Goal: Information Seeking & Learning: Find specific fact

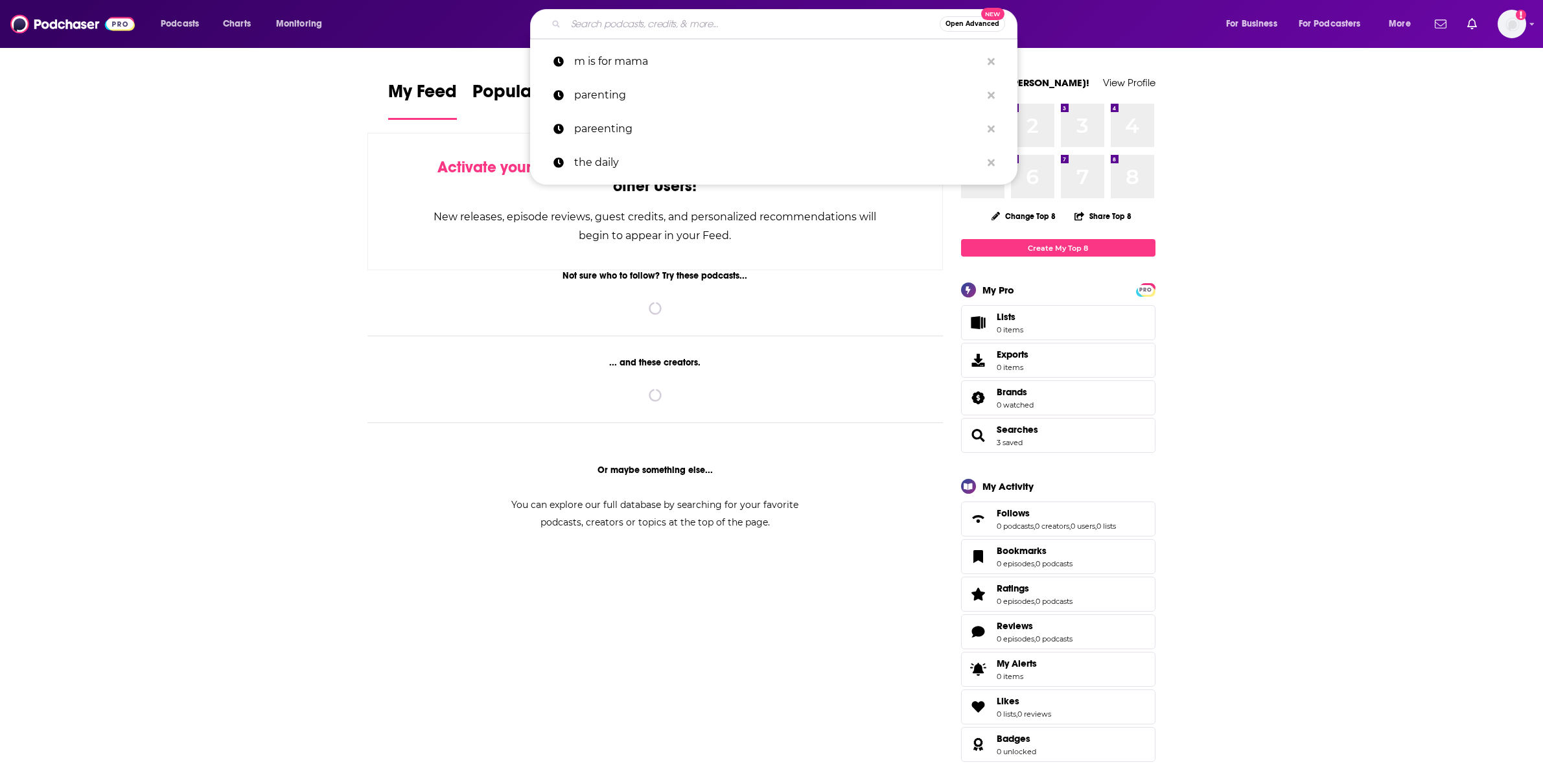
click at [646, 25] on input "Search podcasts, credits, & more..." at bounding box center [753, 24] width 374 height 21
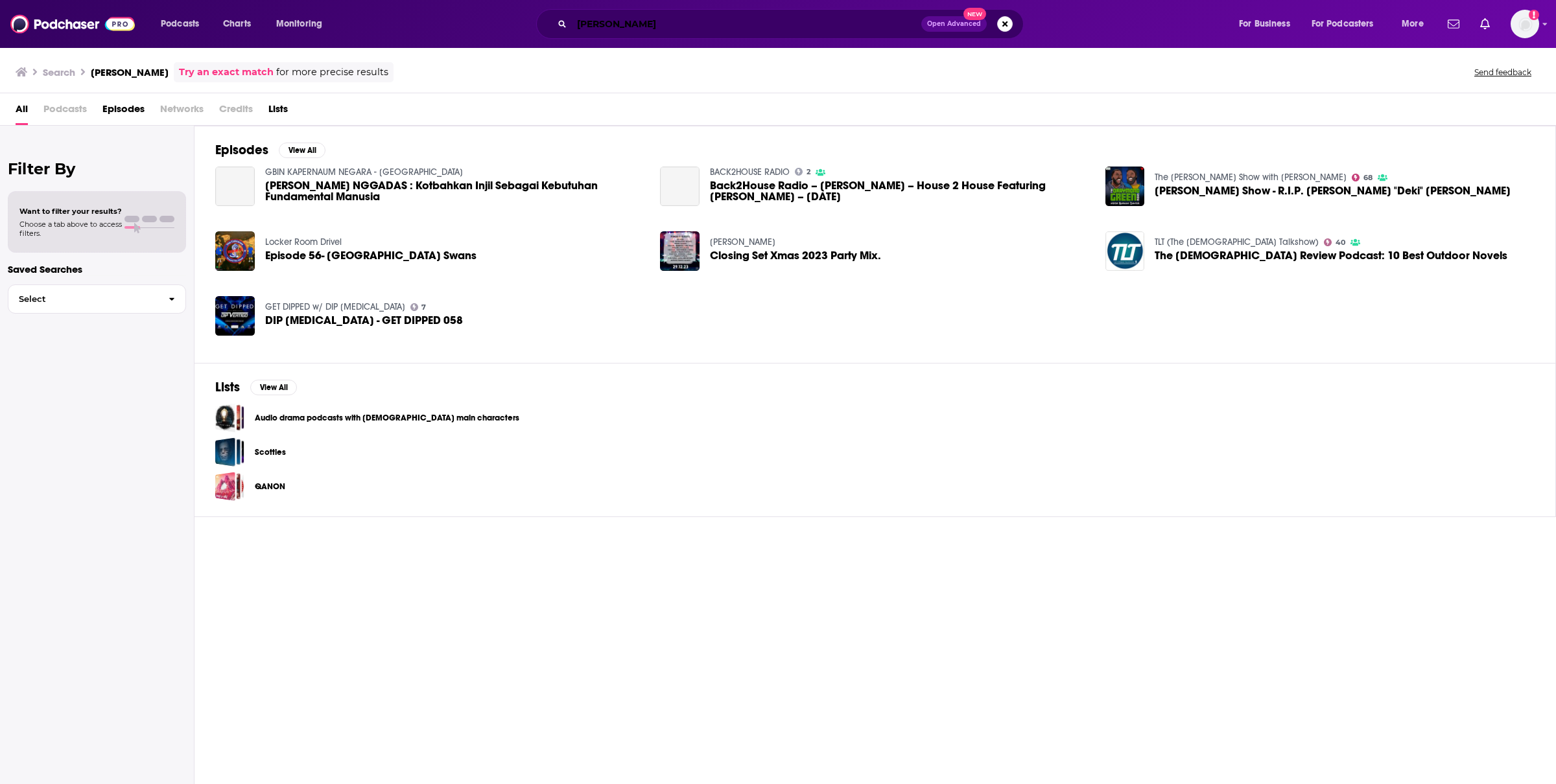
click at [590, 24] on input "[PERSON_NAME]" at bounding box center [746, 24] width 349 height 21
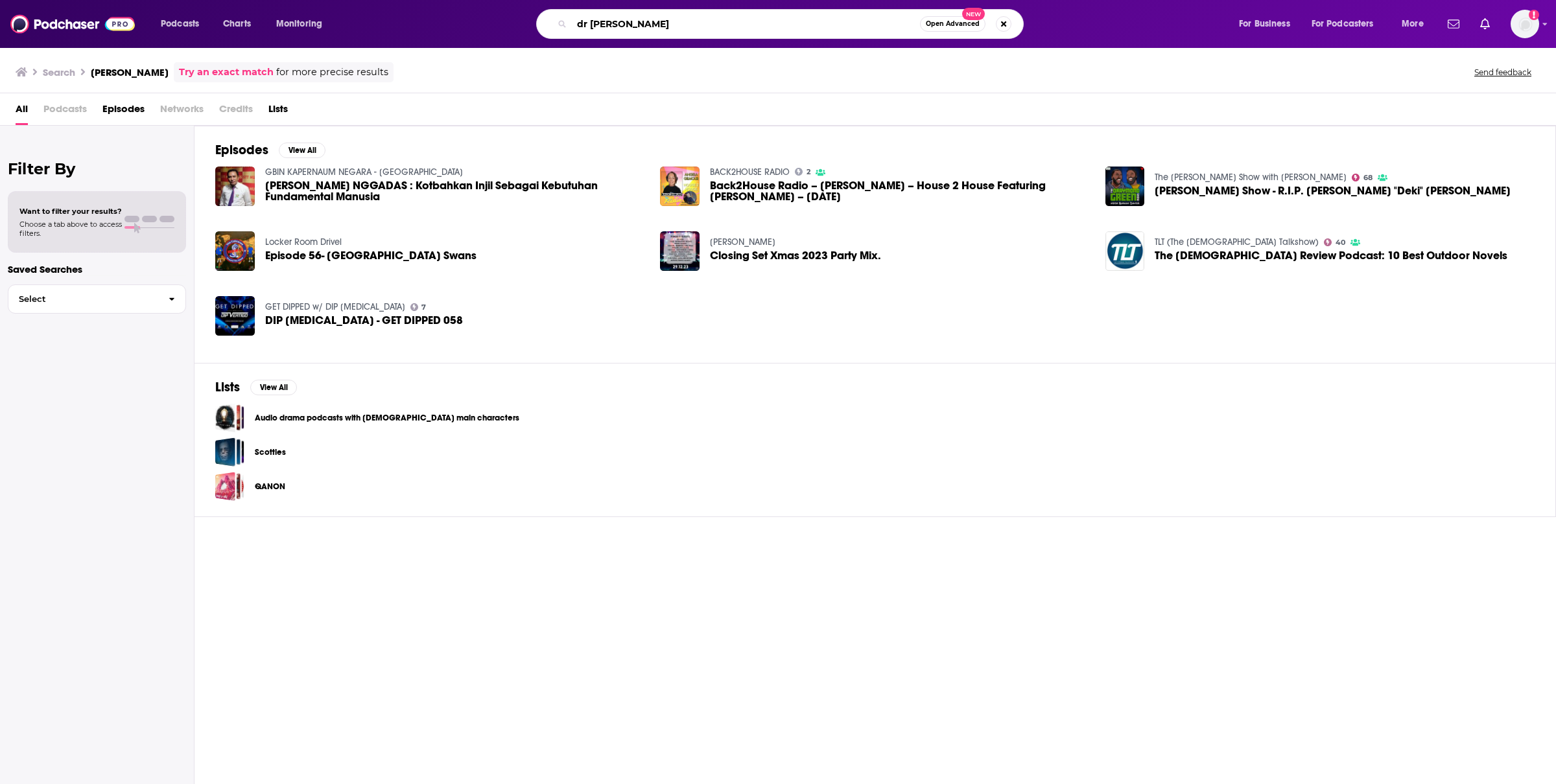
type input "dr [PERSON_NAME]"
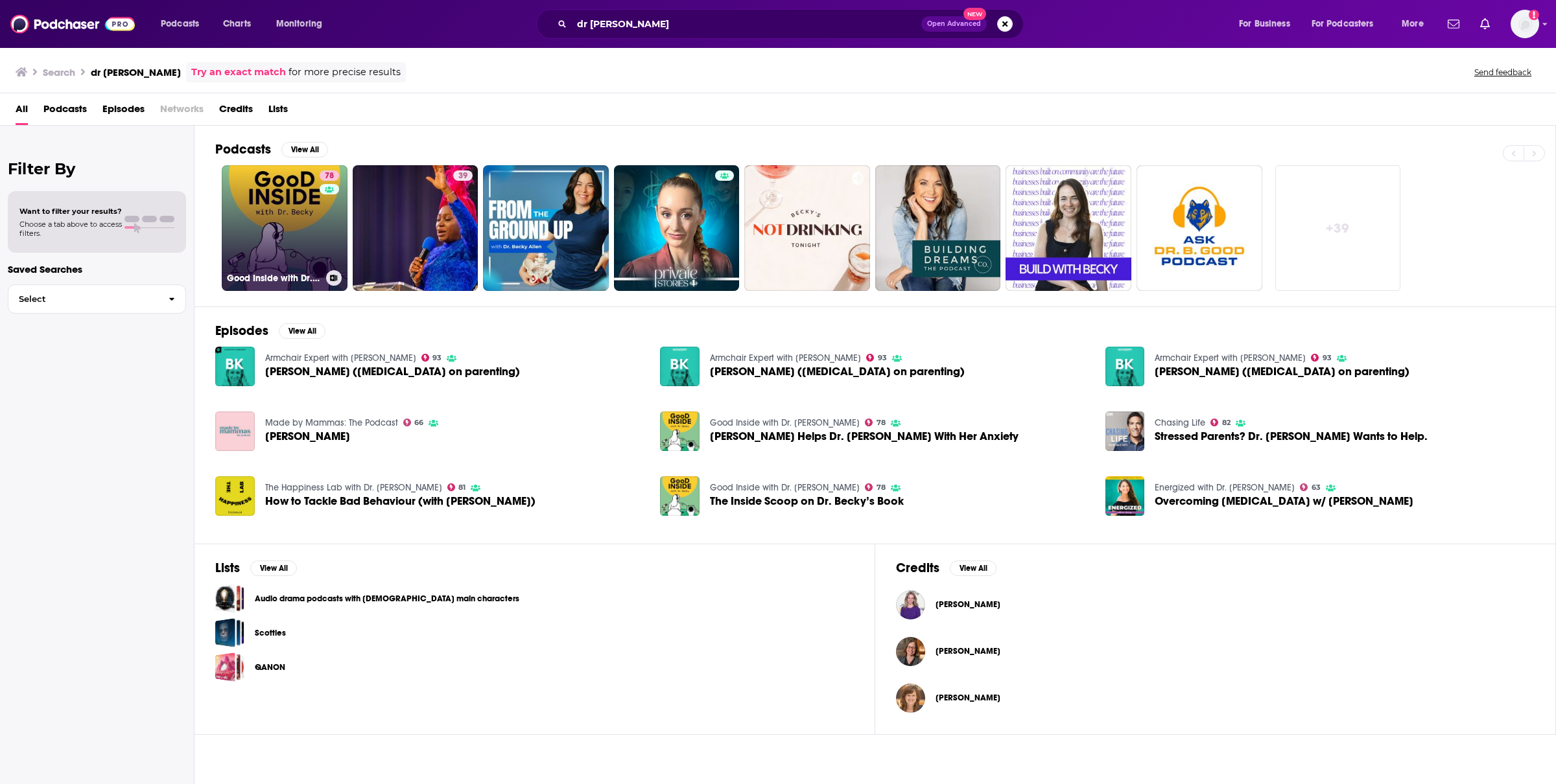
click at [275, 245] on link "78 Good Inside with Dr. [PERSON_NAME]" at bounding box center [284, 228] width 126 height 126
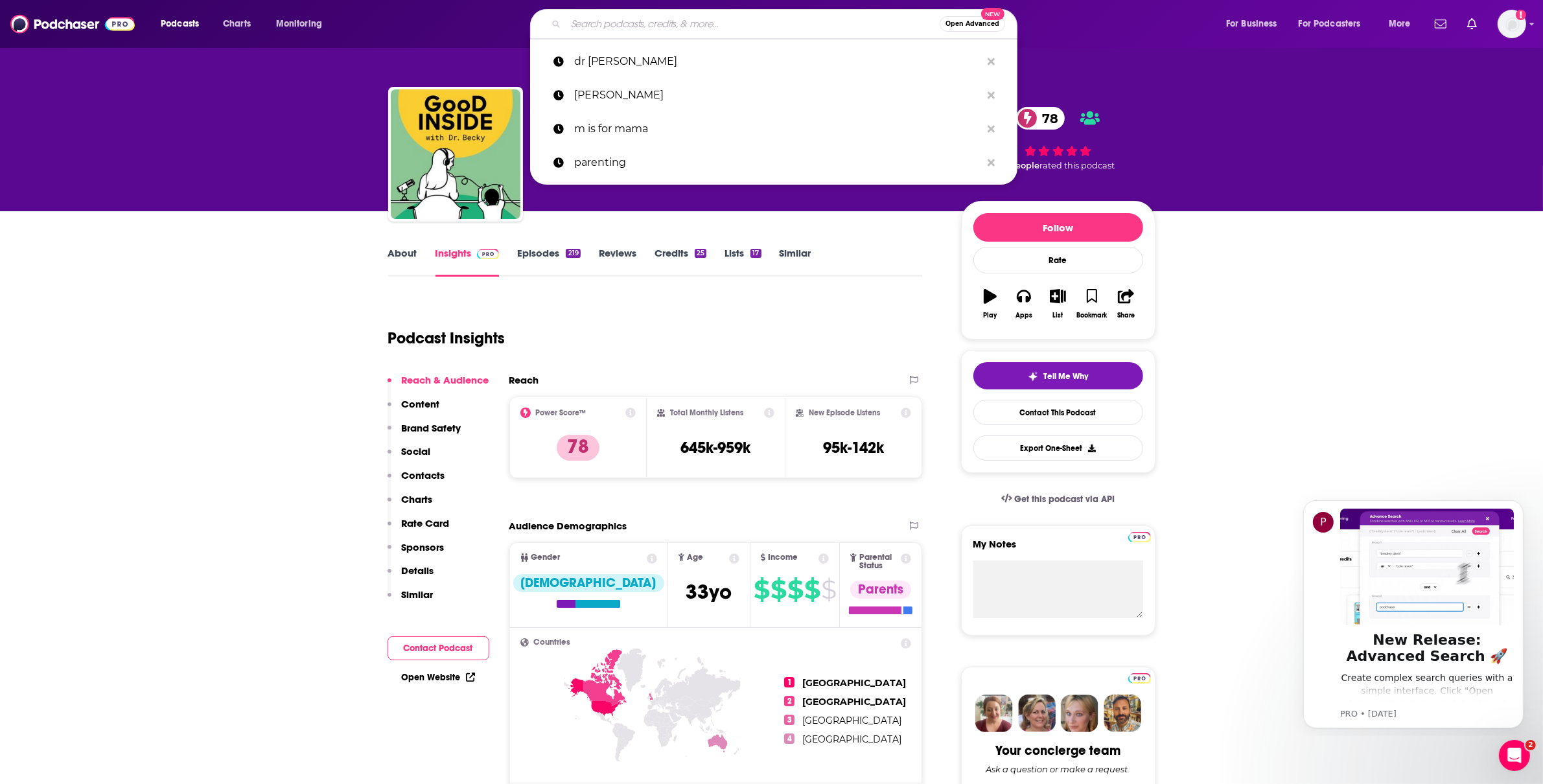
click at [644, 25] on input "Search podcasts, credits, & more..." at bounding box center [753, 24] width 374 height 21
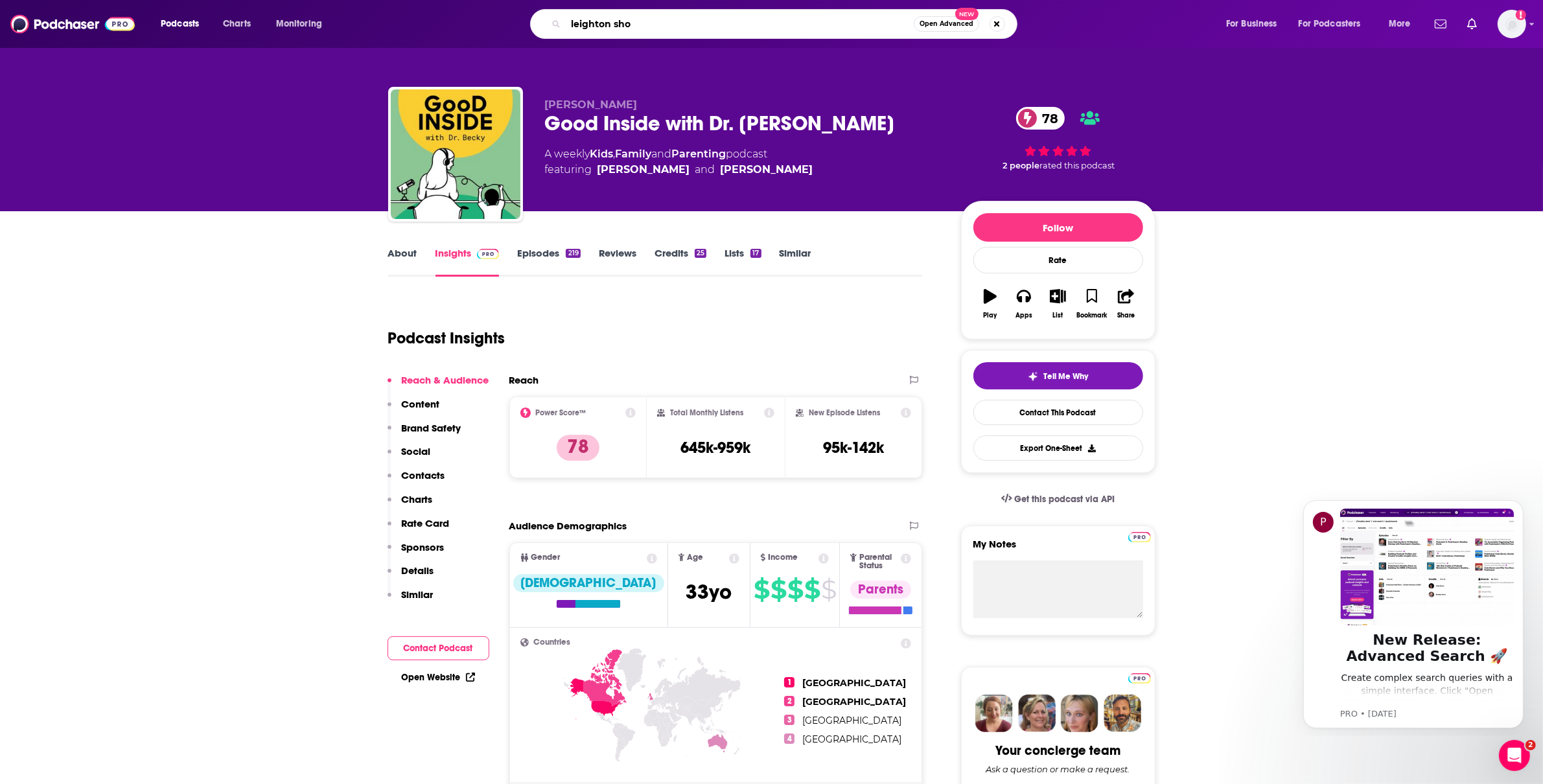
type input "leighton show"
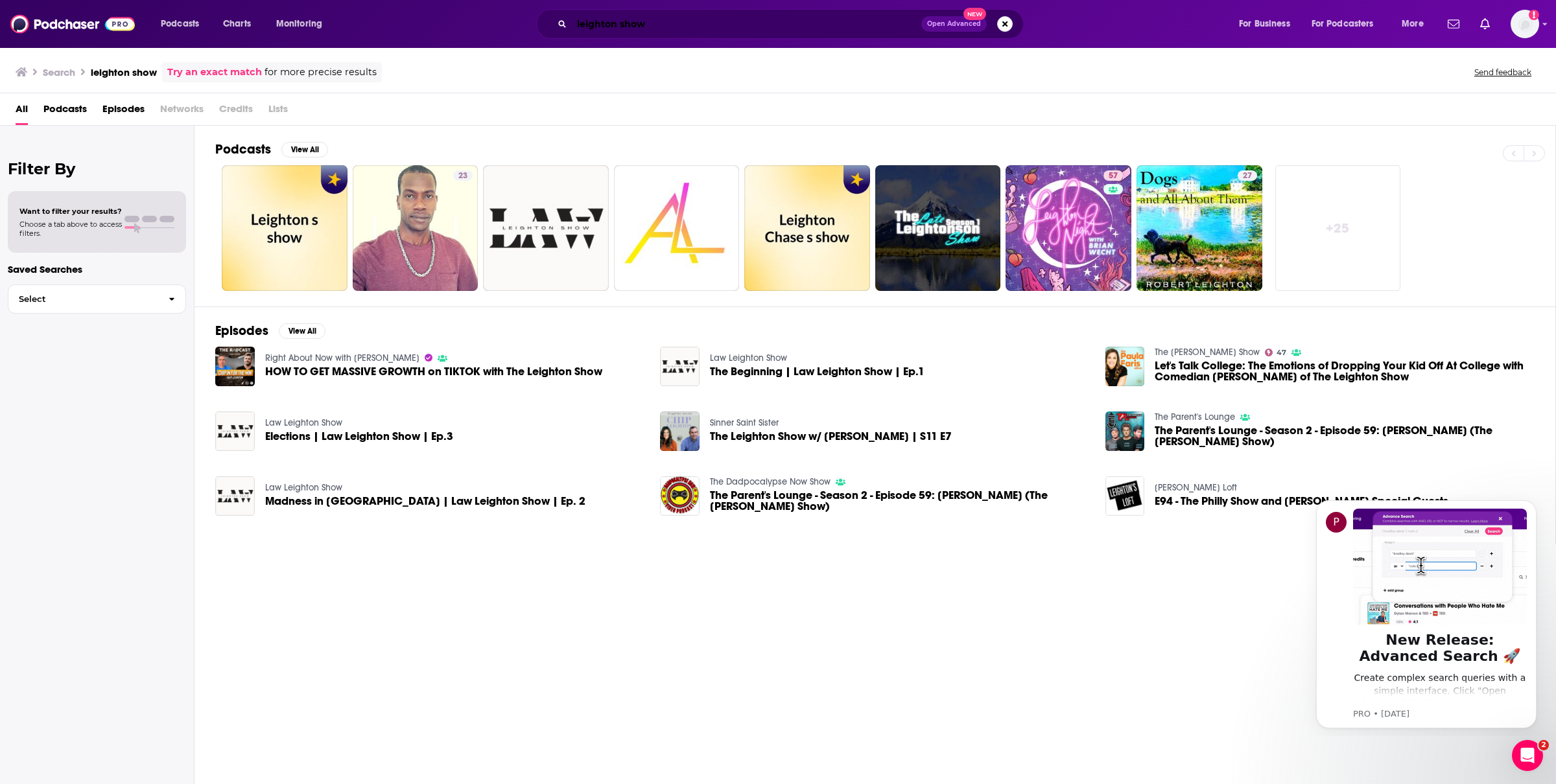
click at [582, 25] on input "leighton show" at bounding box center [746, 24] width 349 height 21
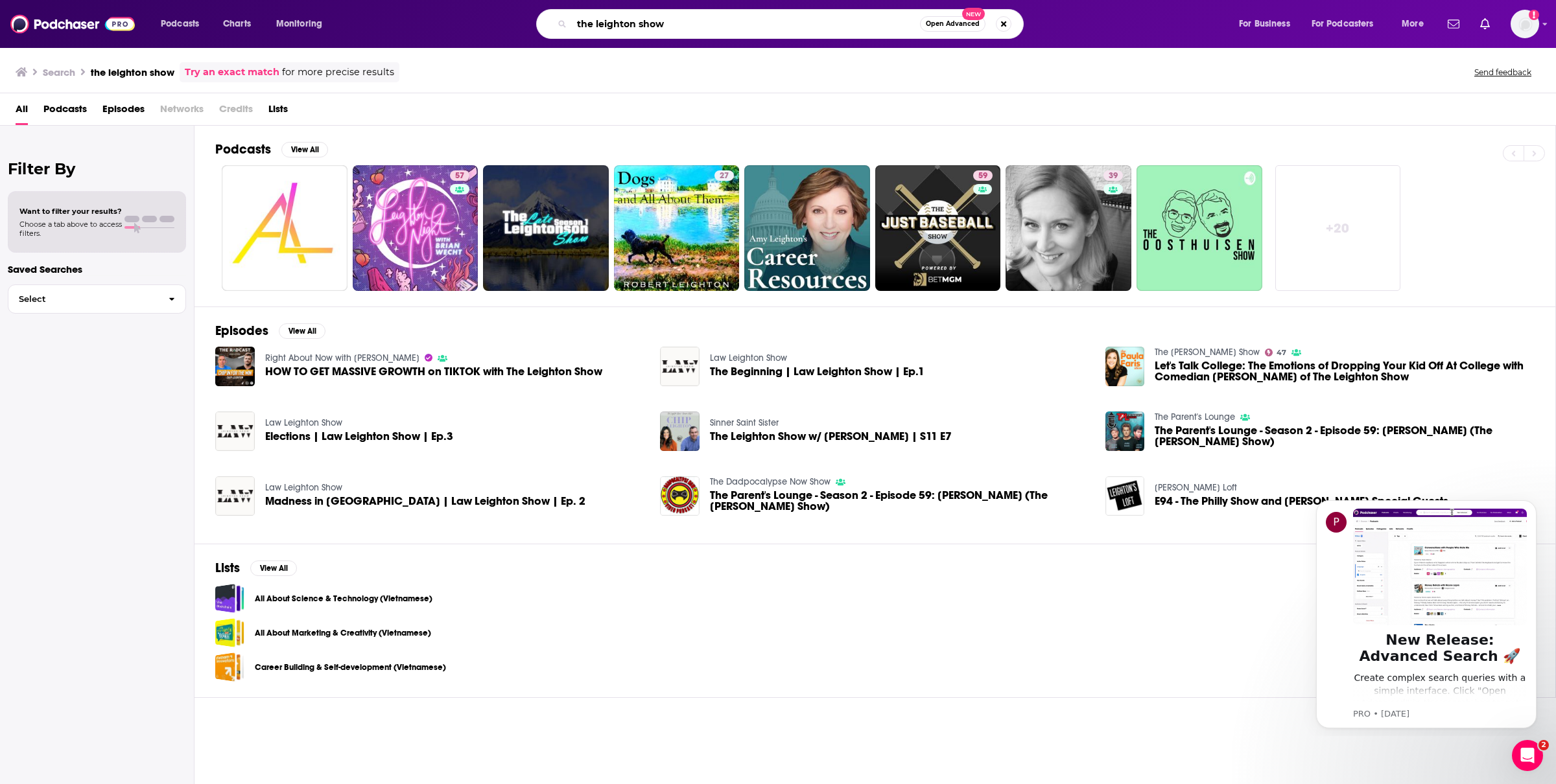
click at [623, 30] on input "the leighton show" at bounding box center [746, 24] width 348 height 21
click at [623, 29] on input "the leighton show" at bounding box center [746, 24] width 348 height 21
type input "[PERSON_NAME]"
